Goal: Task Accomplishment & Management: Complete application form

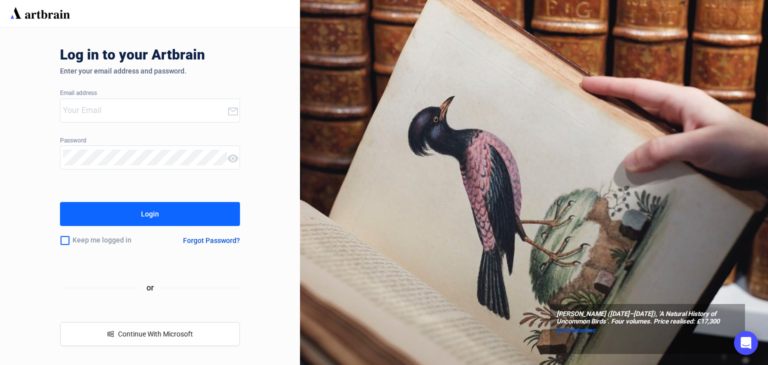
type input "[PERSON_NAME][EMAIL_ADDRESS][DOMAIN_NAME]"
click at [214, 219] on button "Login" at bounding box center [150, 214] width 180 height 24
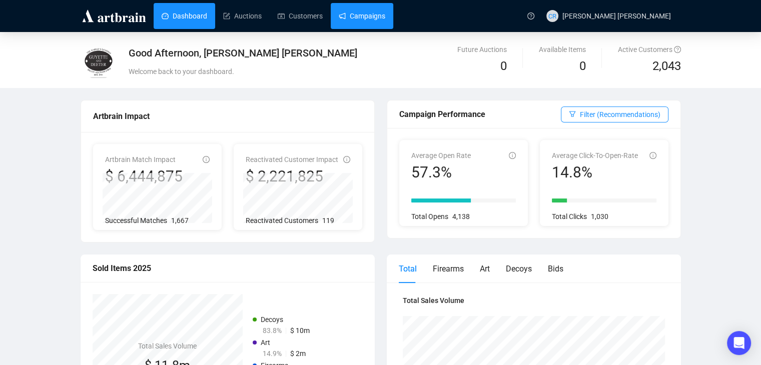
click at [353, 10] on link "Campaigns" at bounding box center [362, 16] width 47 height 26
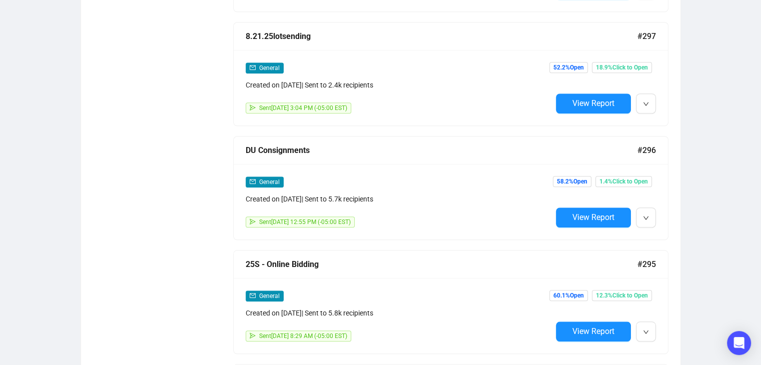
scroll to position [851, 0]
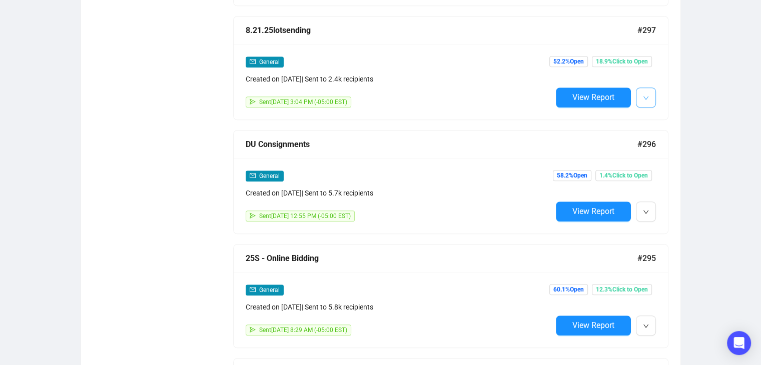
click at [650, 95] on button "button" at bounding box center [646, 98] width 20 height 20
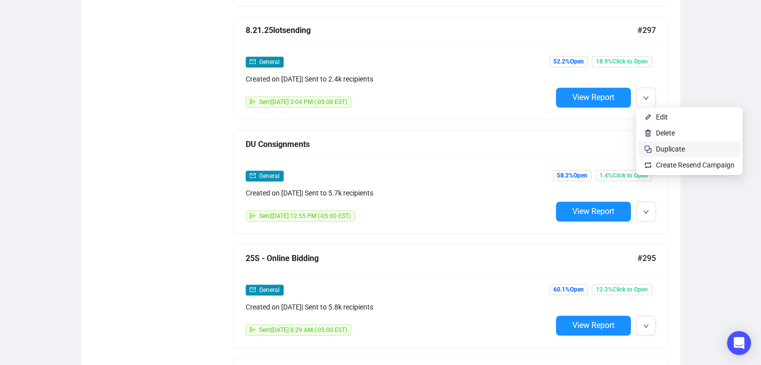
click at [665, 151] on span "Duplicate" at bounding box center [670, 149] width 29 height 8
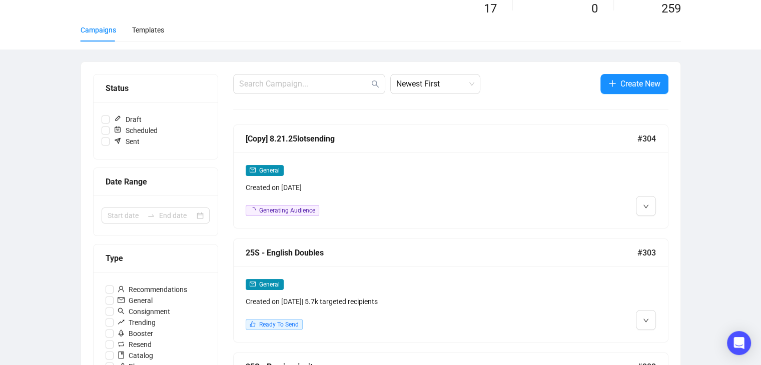
scroll to position [100, 0]
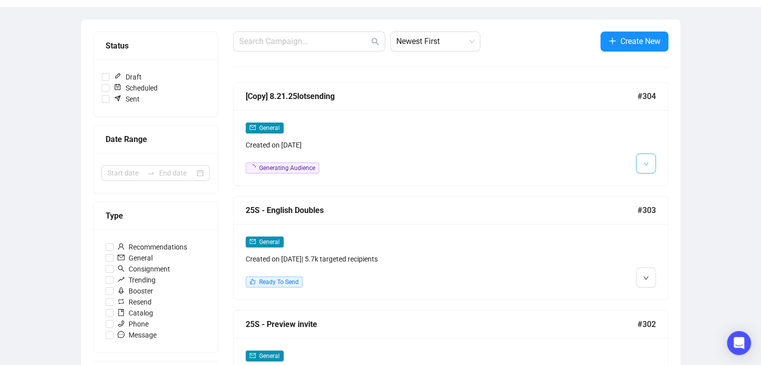
click at [640, 162] on button "button" at bounding box center [646, 164] width 20 height 20
click at [660, 186] on span "Edit" at bounding box center [662, 185] width 12 height 8
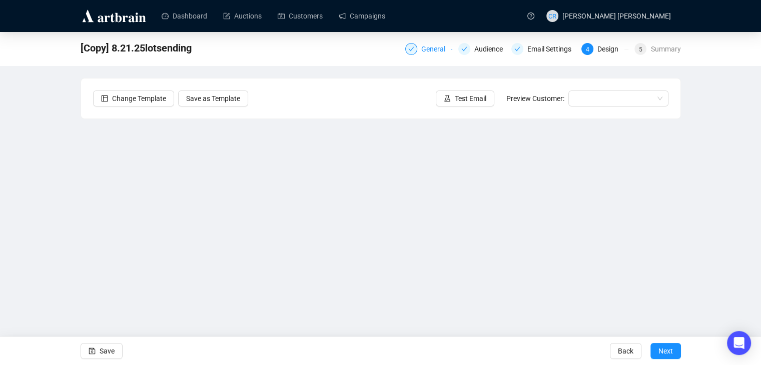
click at [428, 47] on div "General" at bounding box center [436, 49] width 30 height 12
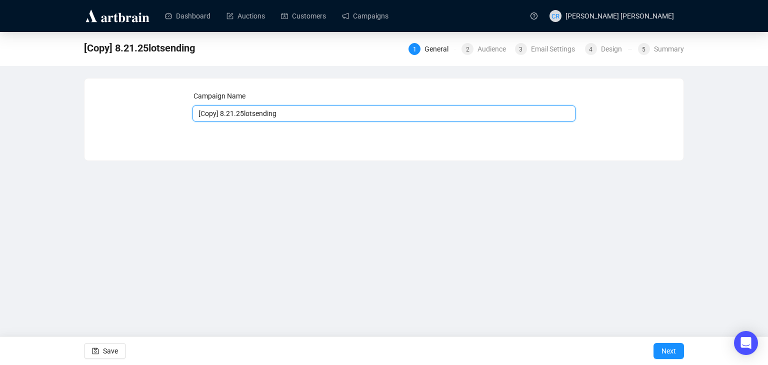
drag, startPoint x: 231, startPoint y: 113, endPoint x: 164, endPoint y: 101, distance: 68.1
click at [164, 101] on div "Campaign Name [Copy] 8.21.25lotsending Save Next" at bounding box center [384, 112] width 575 height 43
type input "8.28.25lotsending"
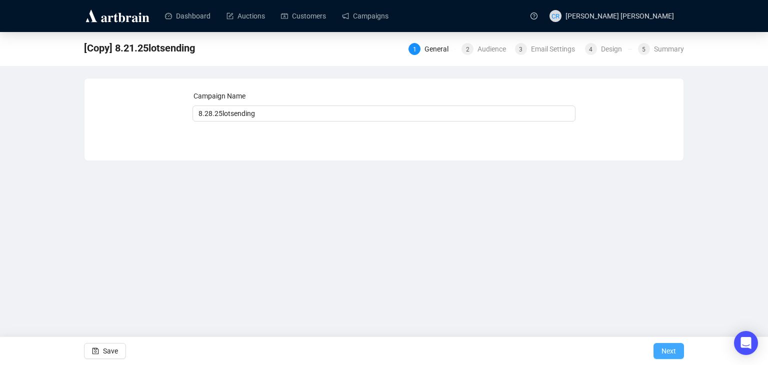
click at [664, 347] on span "Next" at bounding box center [669, 351] width 15 height 28
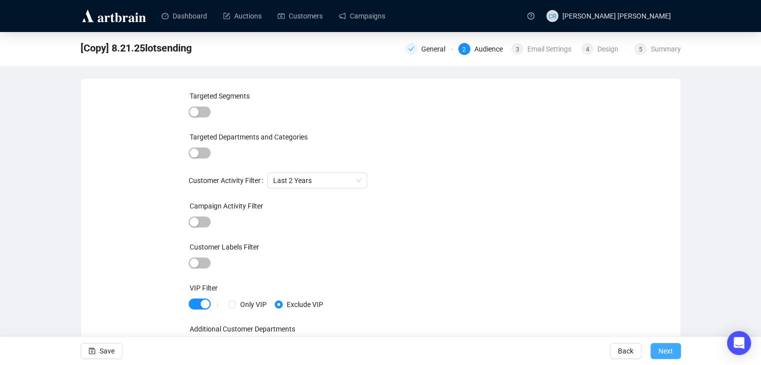
click at [671, 343] on span "Next" at bounding box center [665, 351] width 15 height 28
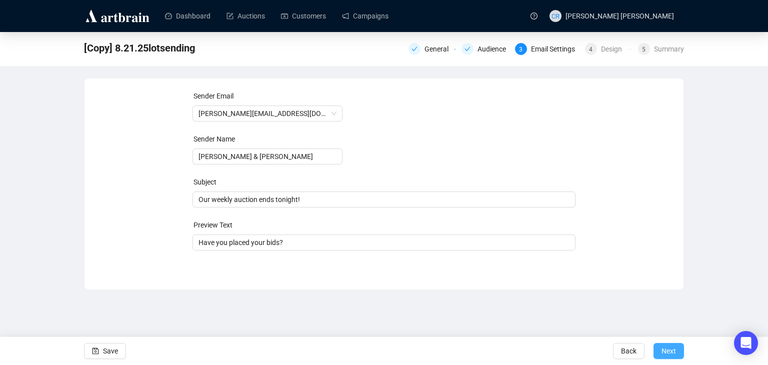
click at [675, 344] on span "Next" at bounding box center [669, 351] width 15 height 28
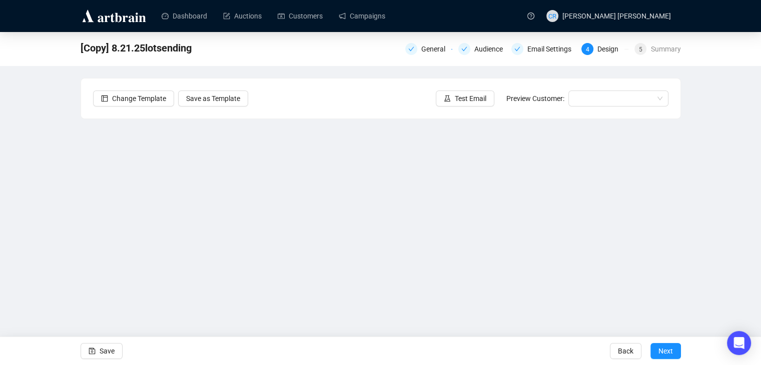
scroll to position [7, 0]
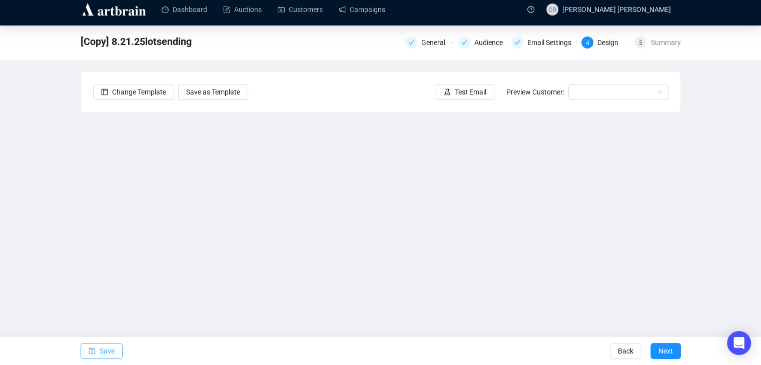
click at [108, 349] on span "Save" at bounding box center [107, 351] width 15 height 28
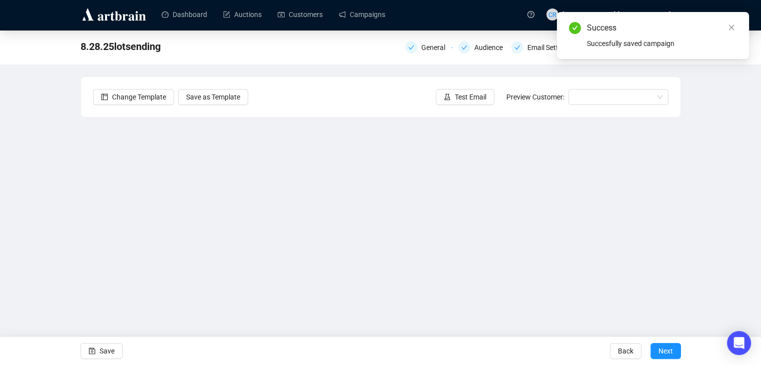
scroll to position [0, 0]
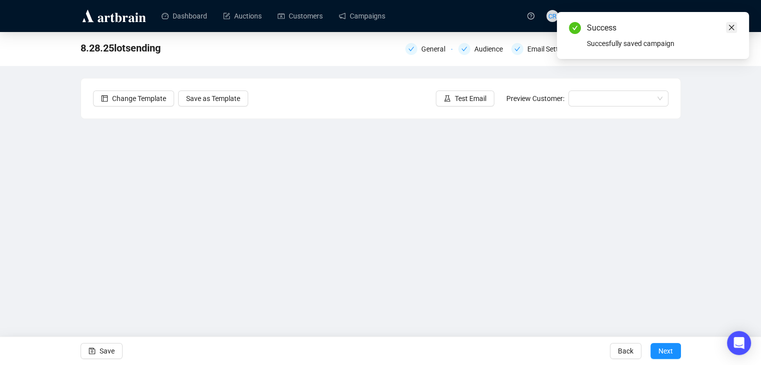
click at [730, 25] on icon "close" at bounding box center [731, 27] width 7 height 7
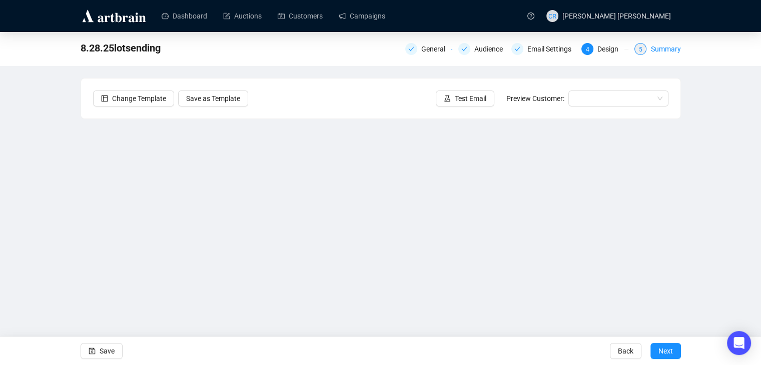
click at [658, 48] on div "Summary" at bounding box center [665, 49] width 30 height 12
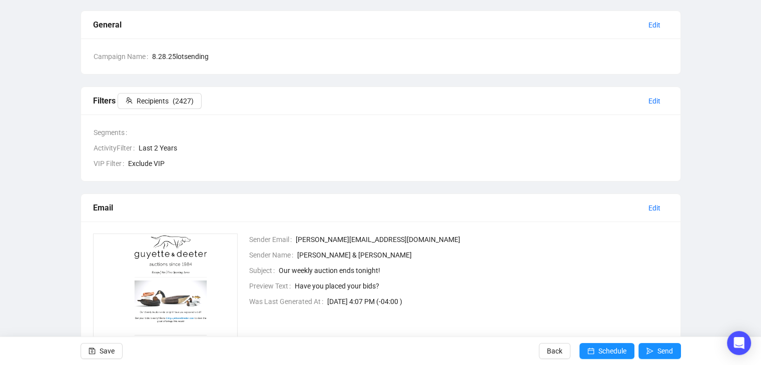
scroll to position [199, 0]
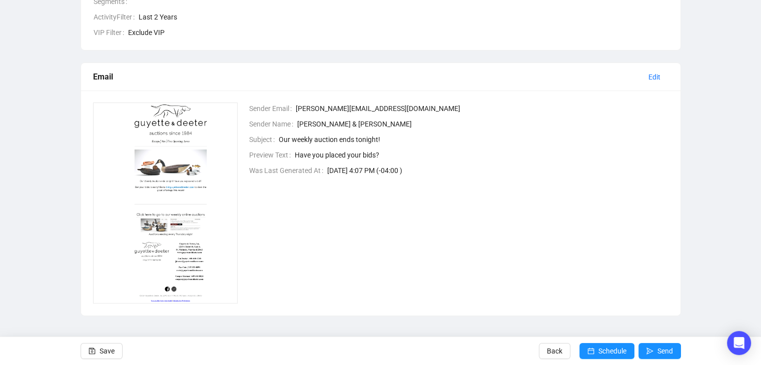
click at [543, 299] on div "Sender Email [PERSON_NAME][EMAIL_ADDRESS][DOMAIN_NAME] Sender Name [PERSON_NAME…" at bounding box center [453, 203] width 432 height 201
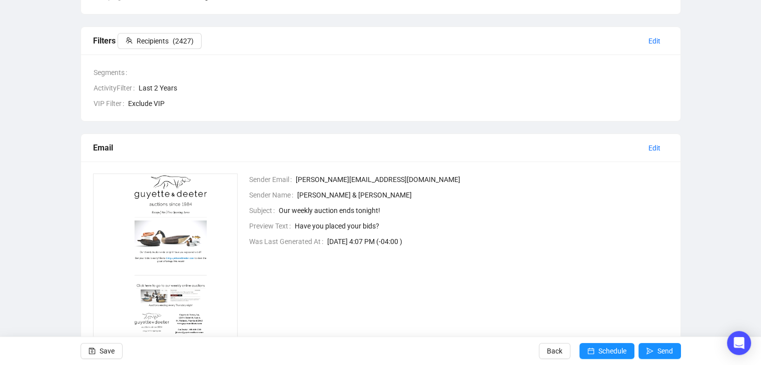
scroll to position [0, 0]
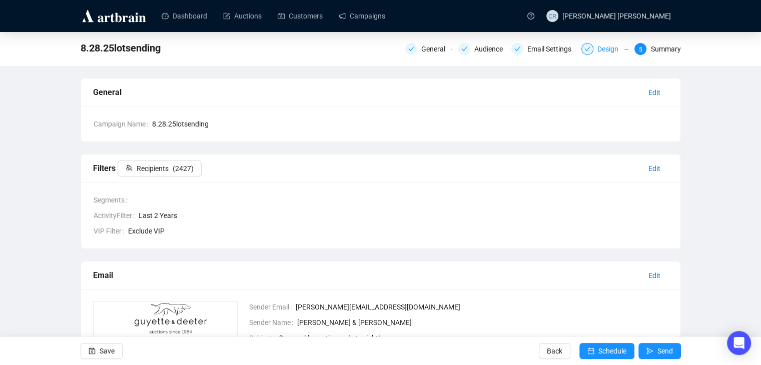
click at [609, 49] on div "Design" at bounding box center [610, 49] width 27 height 12
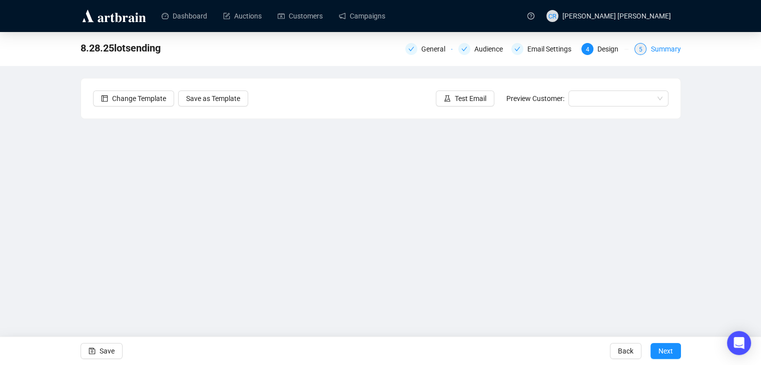
click at [640, 49] on span "5" at bounding box center [641, 49] width 4 height 7
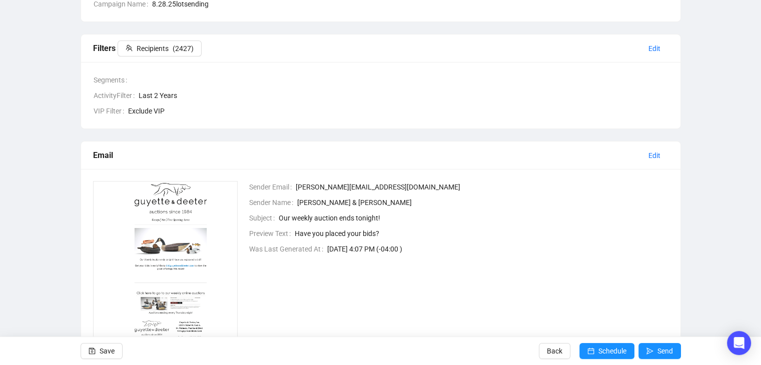
scroll to position [150, 0]
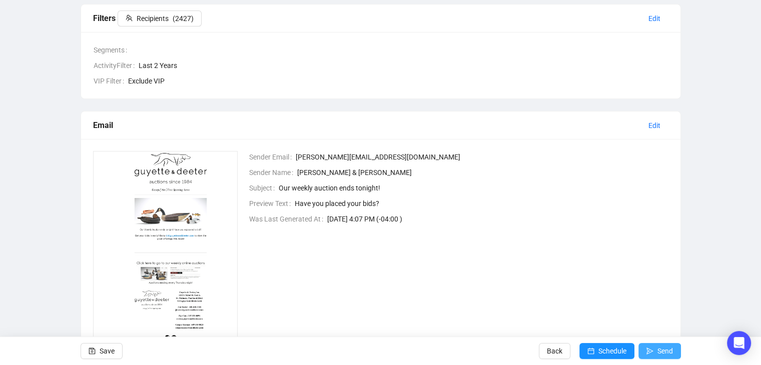
click at [645, 352] on button "Send" at bounding box center [659, 351] width 43 height 16
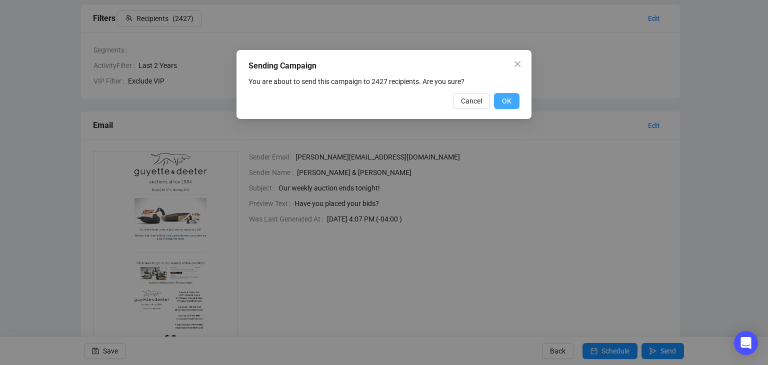
click at [499, 99] on button "OK" at bounding box center [507, 101] width 26 height 16
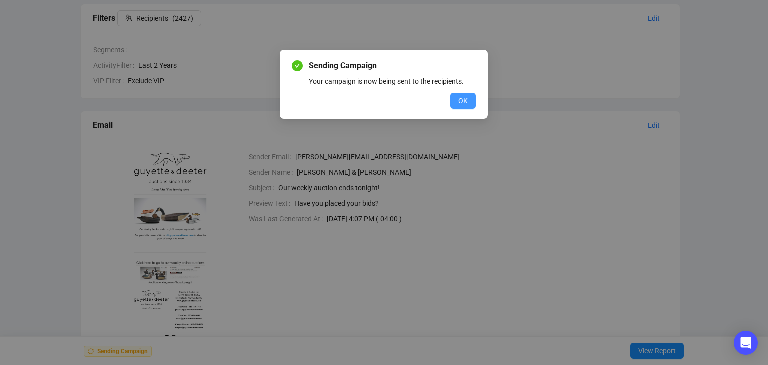
click at [452, 106] on button "OK" at bounding box center [464, 101] width 26 height 16
